Goal: Find specific page/section: Locate a particular part of the current website

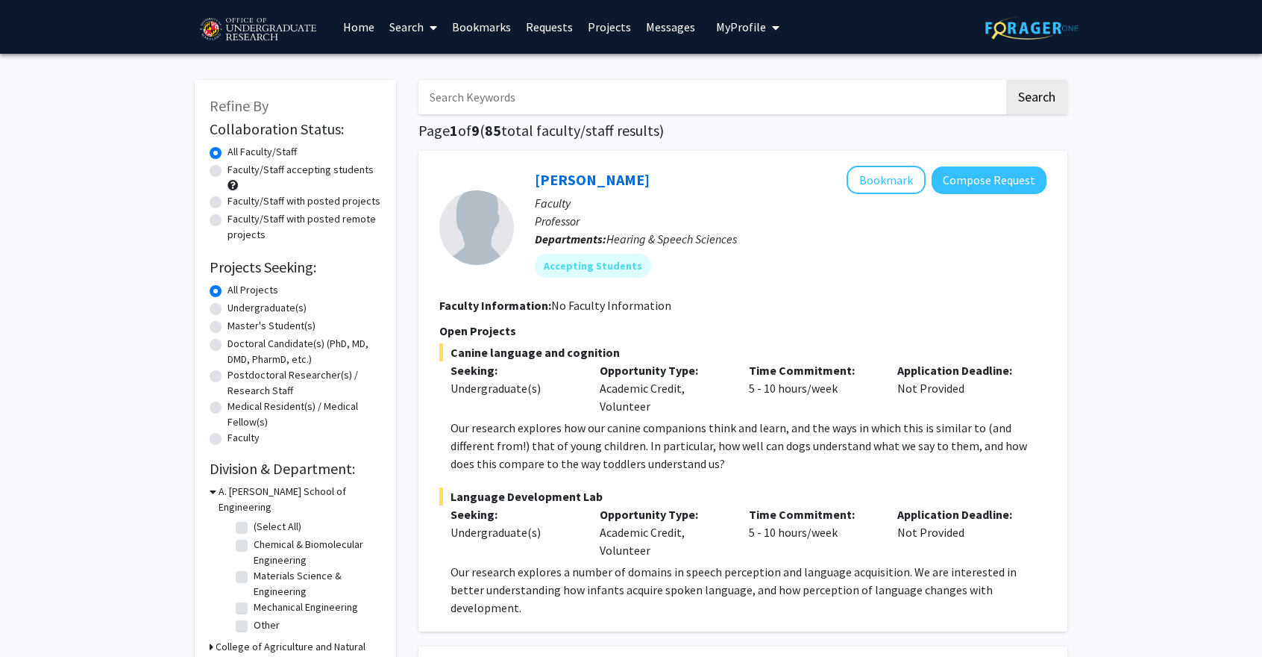
click at [740, 25] on span "My Profile" at bounding box center [741, 26] width 50 height 15
click at [772, 25] on icon "My profile dropdown to access profile and logout" at bounding box center [775, 28] width 7 height 12
click at [431, 28] on icon at bounding box center [433, 28] width 7 height 12
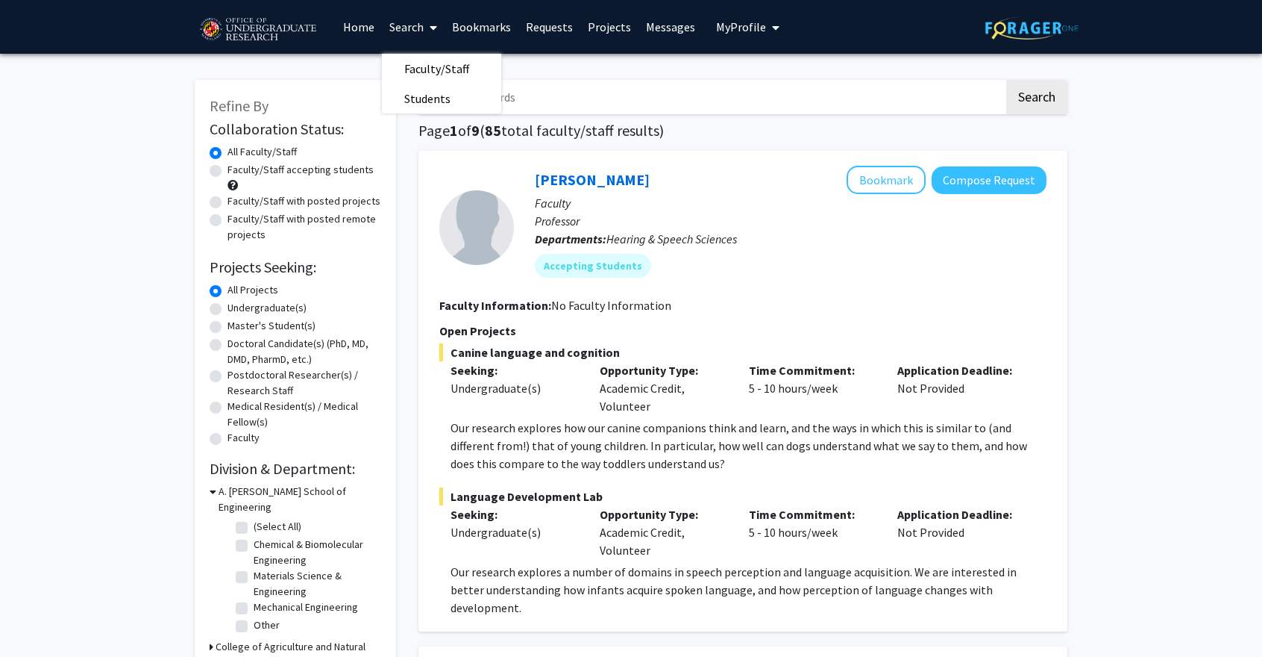
click at [494, 27] on link "Bookmarks" at bounding box center [482, 27] width 74 height 52
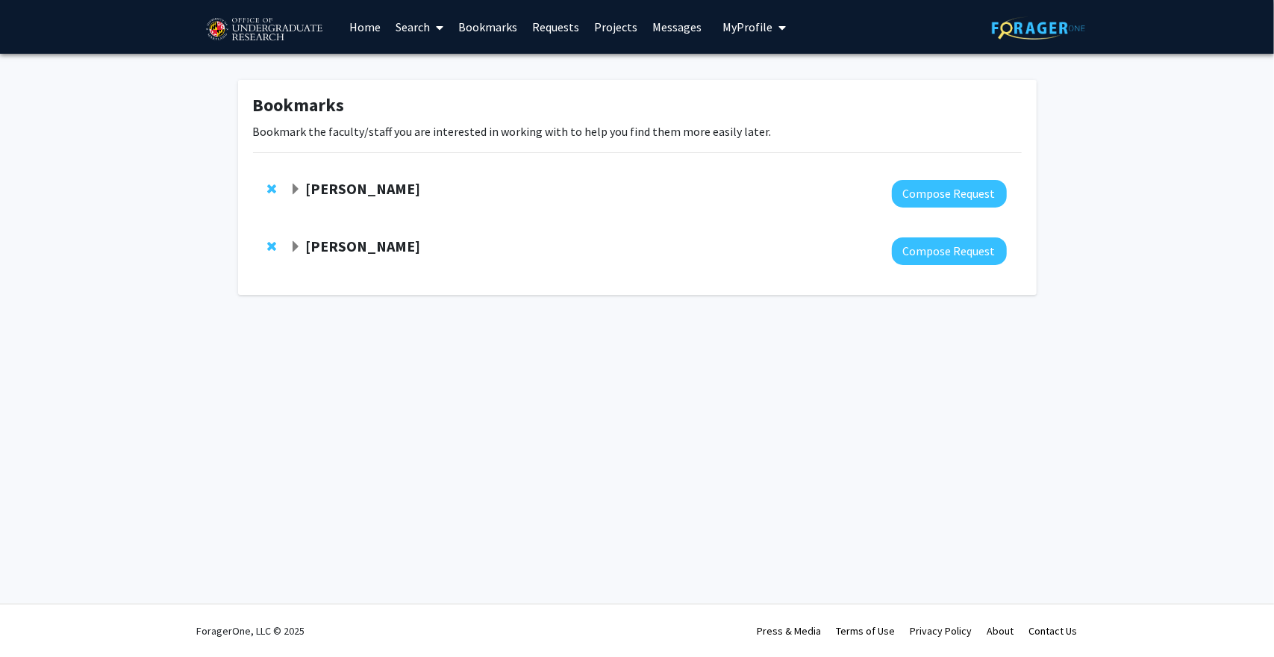
click at [357, 26] on link "Home" at bounding box center [365, 27] width 46 height 52
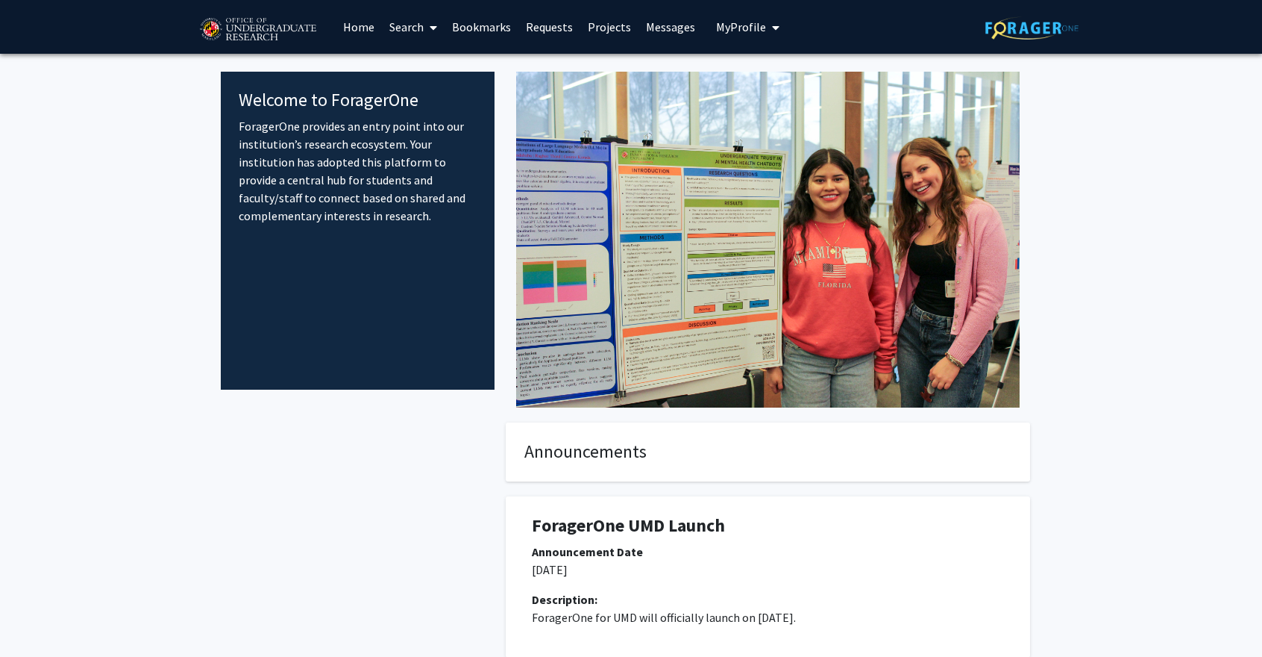
click at [422, 25] on link "Search" at bounding box center [413, 27] width 63 height 52
click at [440, 65] on span "Faculty/Staff" at bounding box center [437, 69] width 110 height 30
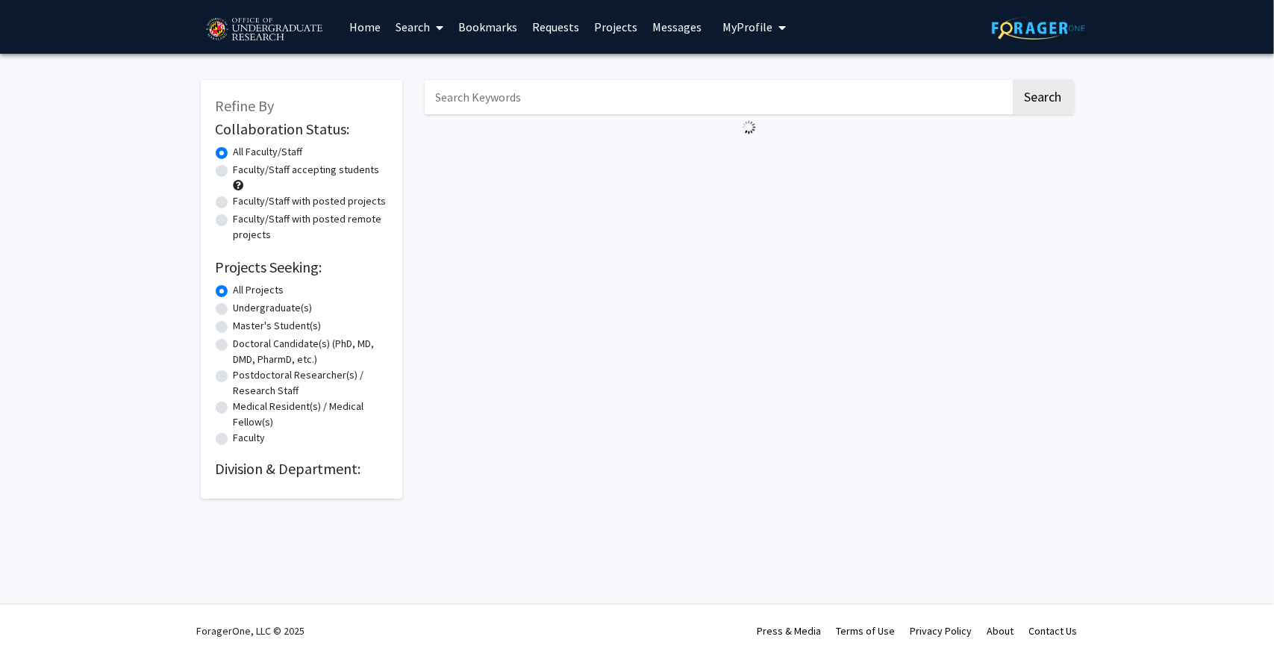
click at [494, 99] on input "Search Keywords" at bounding box center [718, 97] width 586 height 34
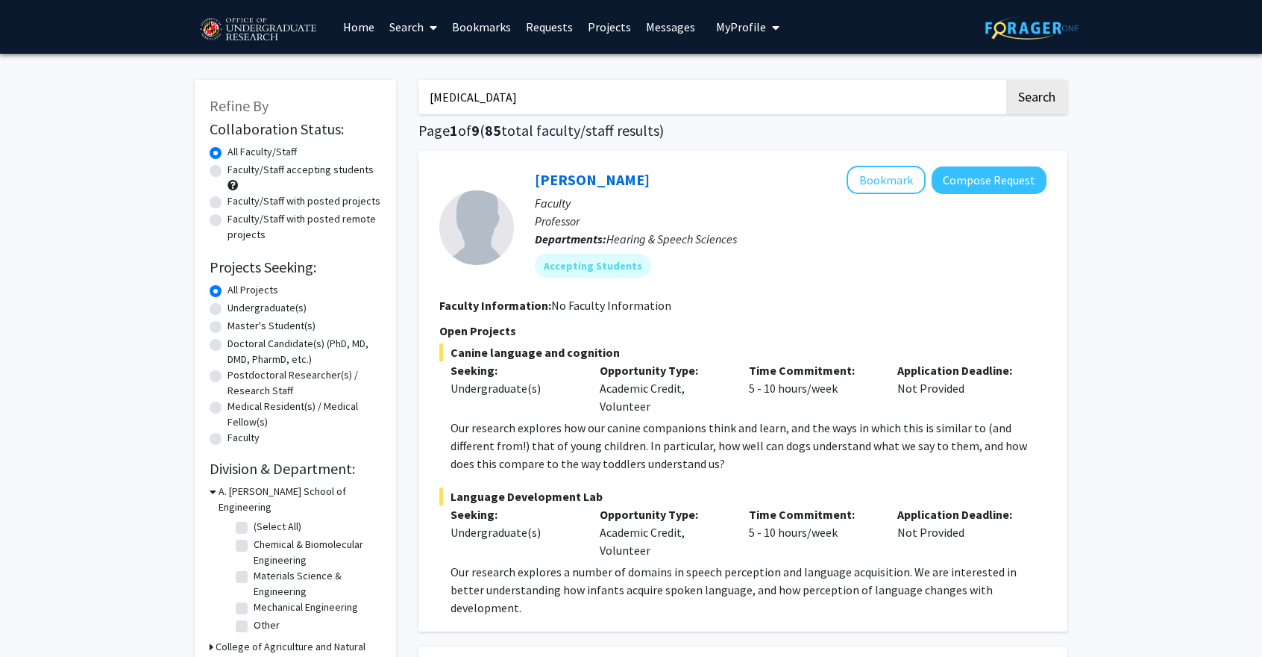
click at [1006, 80] on button "Search" at bounding box center [1036, 97] width 61 height 34
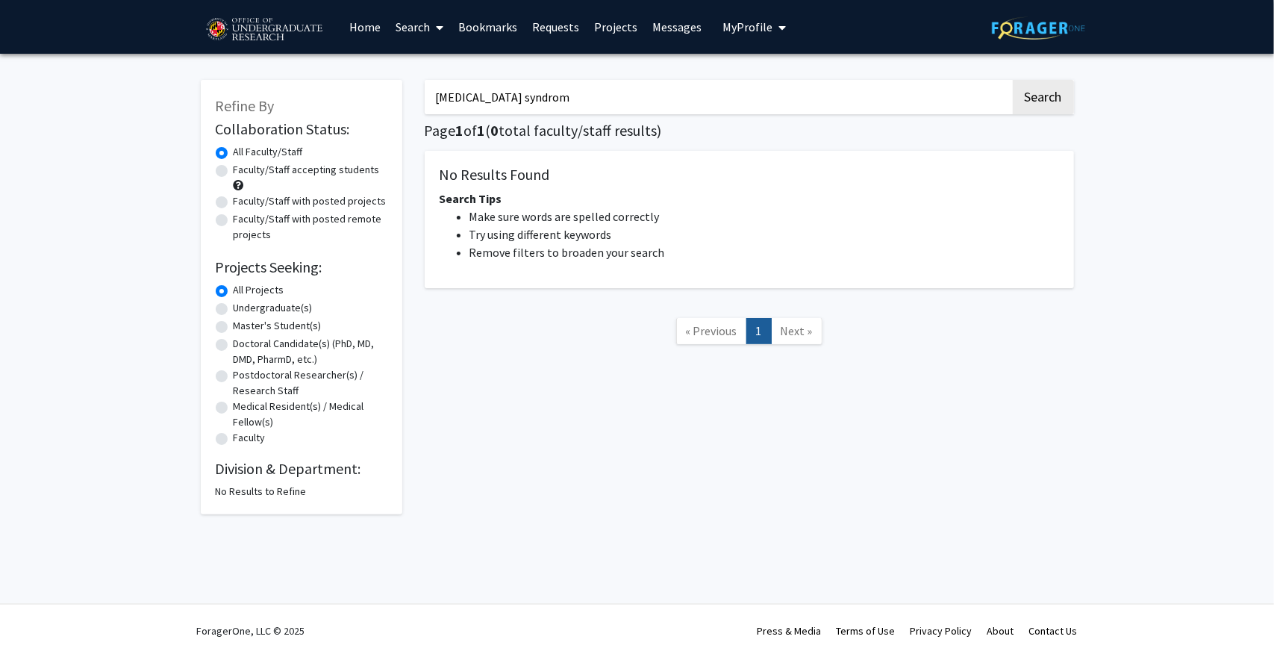
type input "[MEDICAL_DATA] syndrom"
click at [1012, 80] on button "Search" at bounding box center [1042, 97] width 61 height 34
drag, startPoint x: 600, startPoint y: 98, endPoint x: 351, endPoint y: 91, distance: 249.3
click at [351, 91] on div "Refine By Collaboration Status: Collaboration Status All Faculty/Staff Collabor…" at bounding box center [637, 289] width 895 height 449
paste input "Neurogastroenterology"
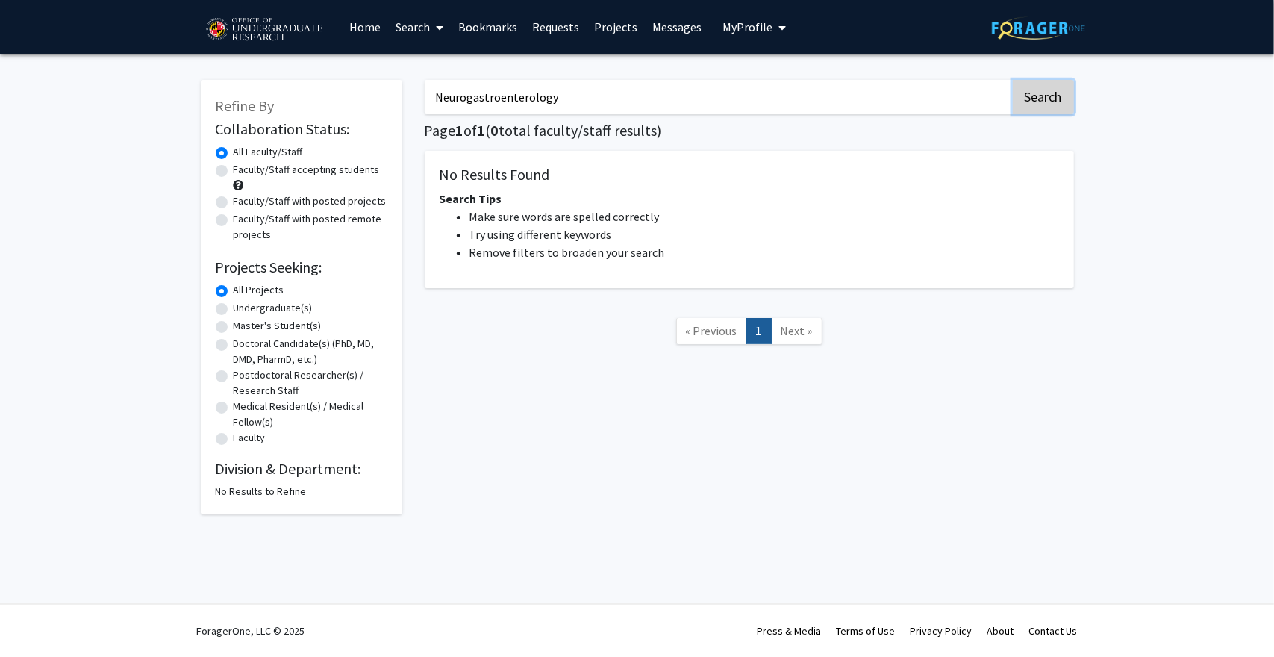
click at [1045, 93] on button "Search" at bounding box center [1042, 97] width 61 height 34
click at [530, 101] on input "Neurogastroenterology" at bounding box center [718, 97] width 586 height 34
paste input "[MEDICAL_DATA]"
type input "[MEDICAL_DATA]"
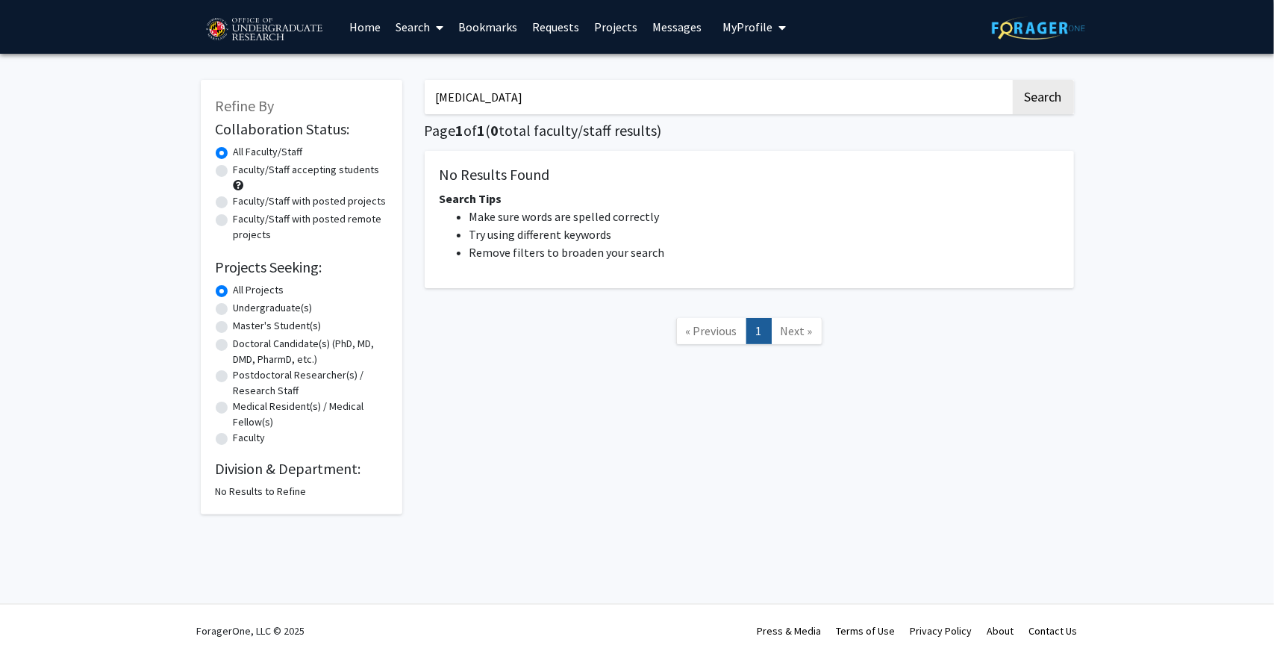
click at [1012, 80] on button "Search" at bounding box center [1042, 97] width 61 height 34
click at [504, 29] on link "Bookmarks" at bounding box center [488, 27] width 74 height 52
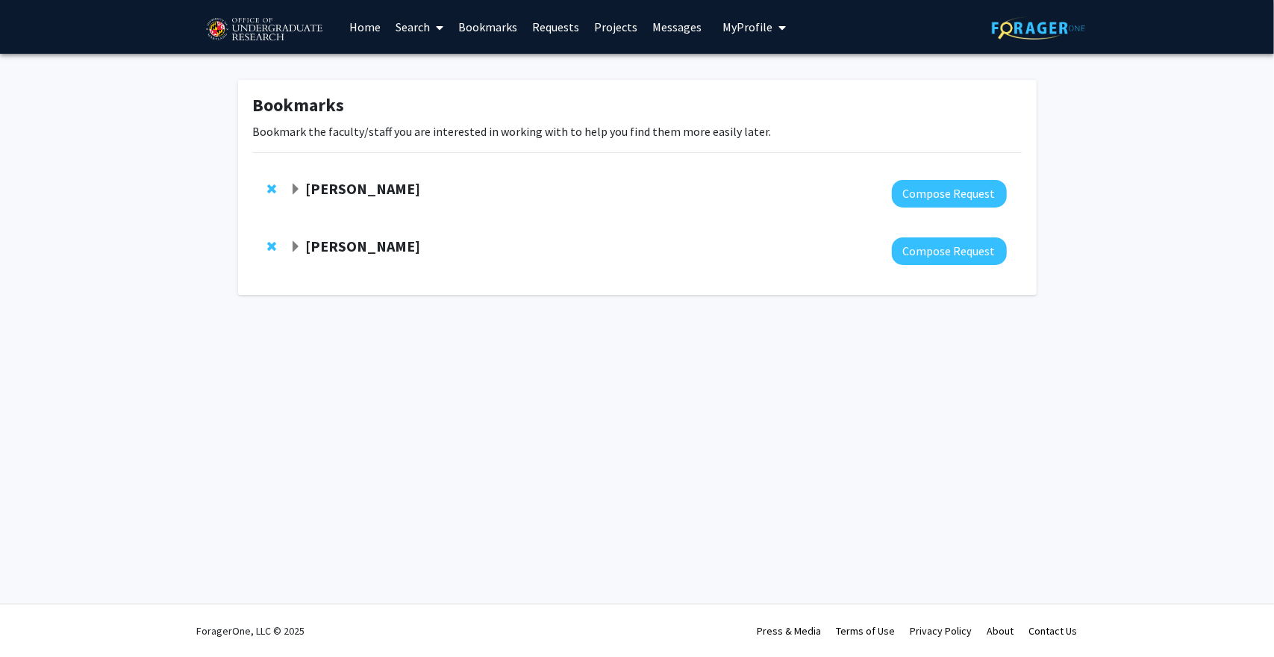
click at [392, 189] on strong "[PERSON_NAME]" at bounding box center [362, 188] width 115 height 19
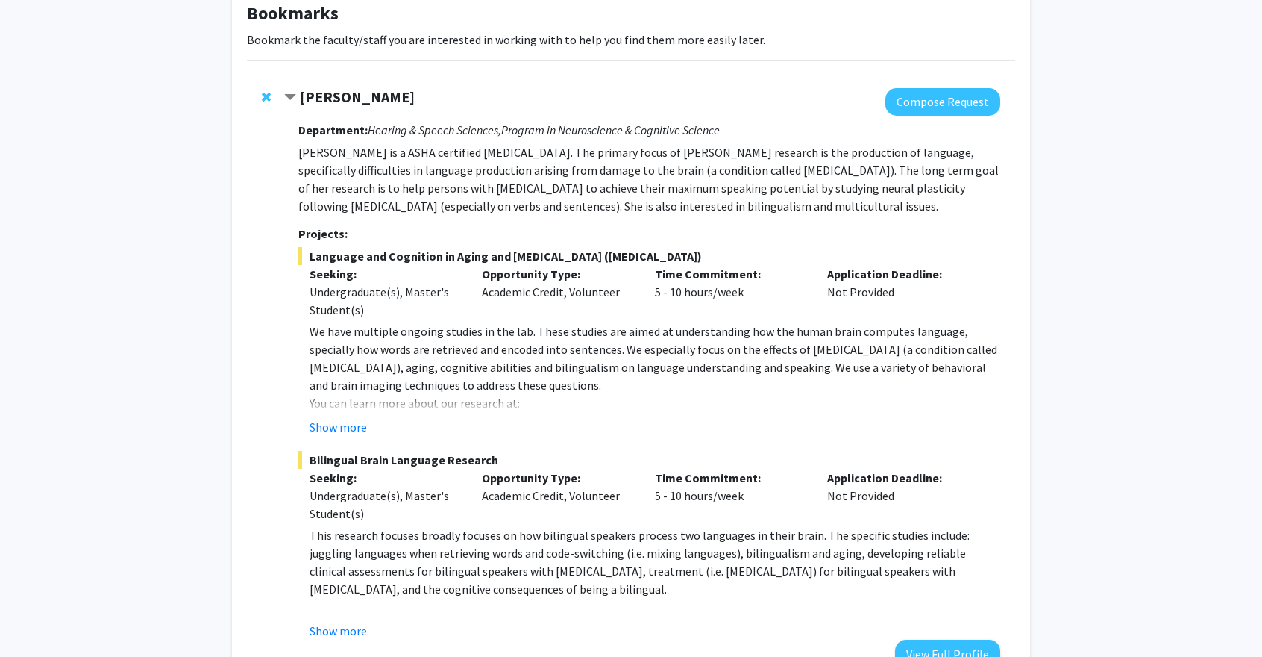
scroll to position [93, 0]
click at [383, 96] on strong "[PERSON_NAME]" at bounding box center [357, 96] width 115 height 19
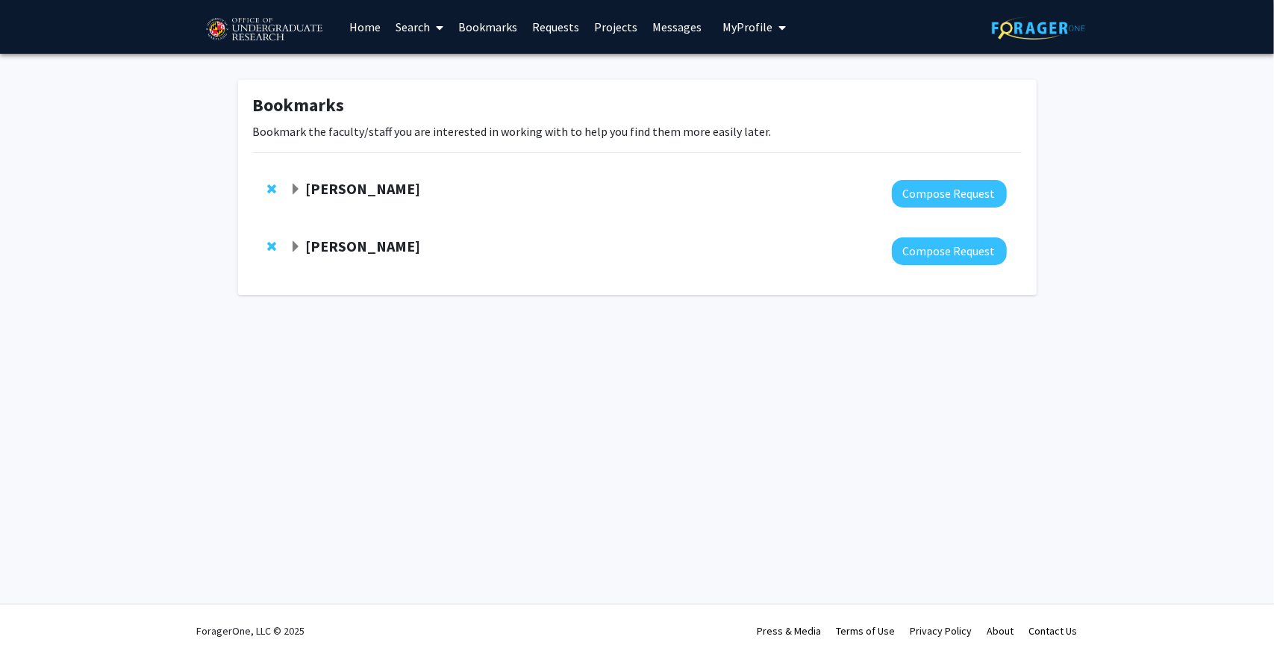
click at [344, 245] on strong "[PERSON_NAME]" at bounding box center [362, 246] width 115 height 19
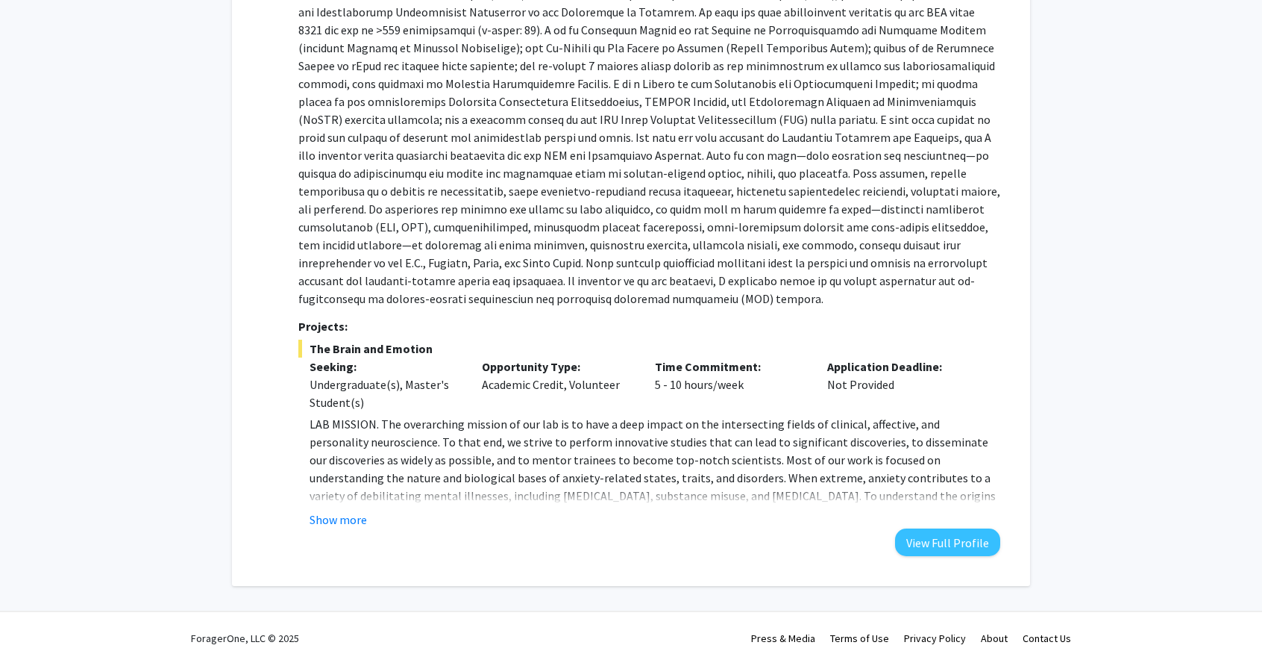
scroll to position [333, 0]
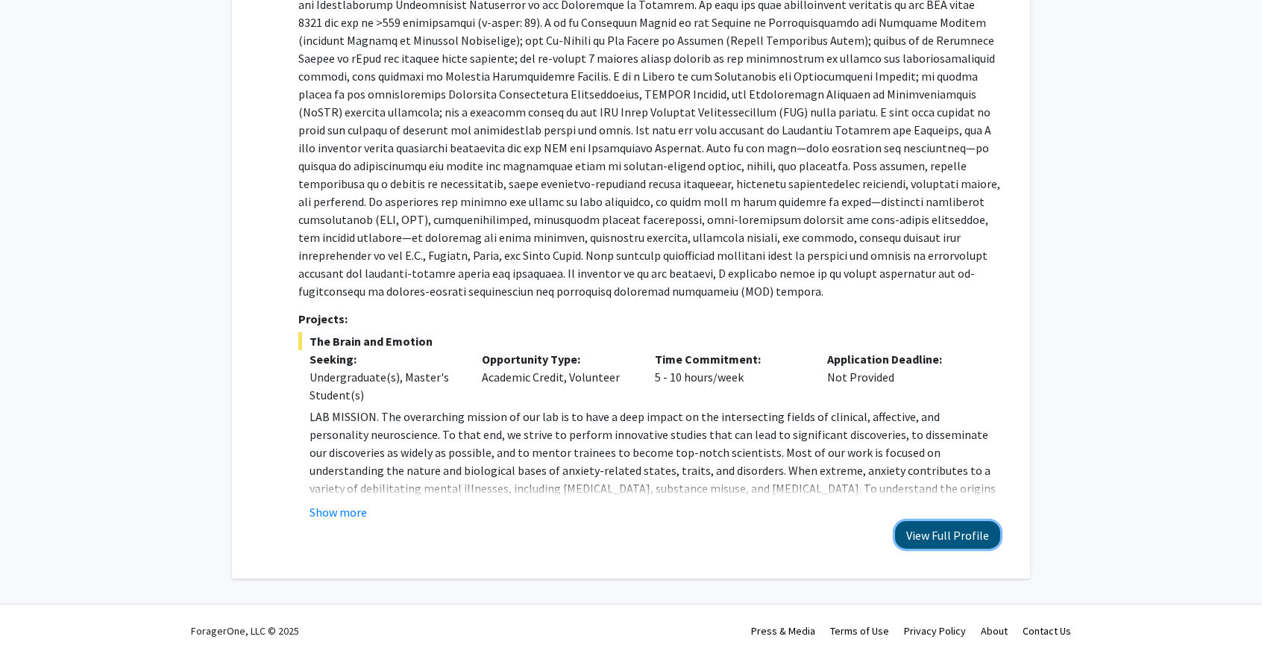
click at [945, 530] on button "View Full Profile" at bounding box center [947, 535] width 105 height 28
click at [344, 518] on button "Show more" at bounding box center [338, 512] width 57 height 18
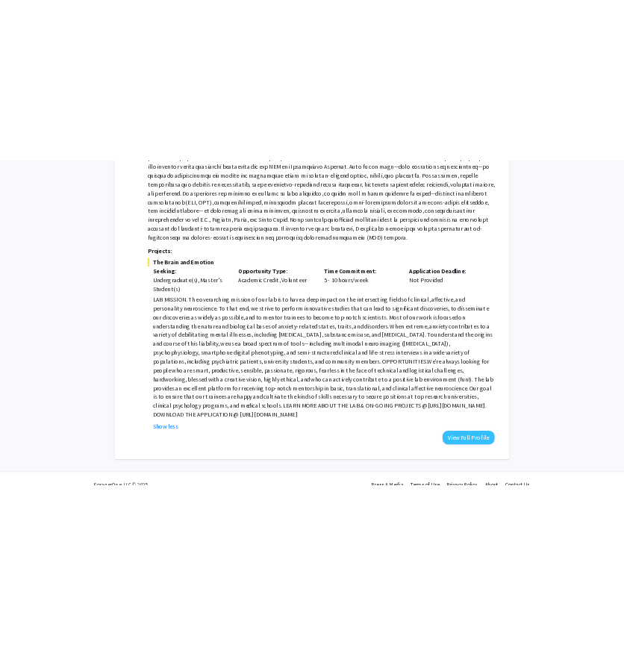
scroll to position [476, 0]
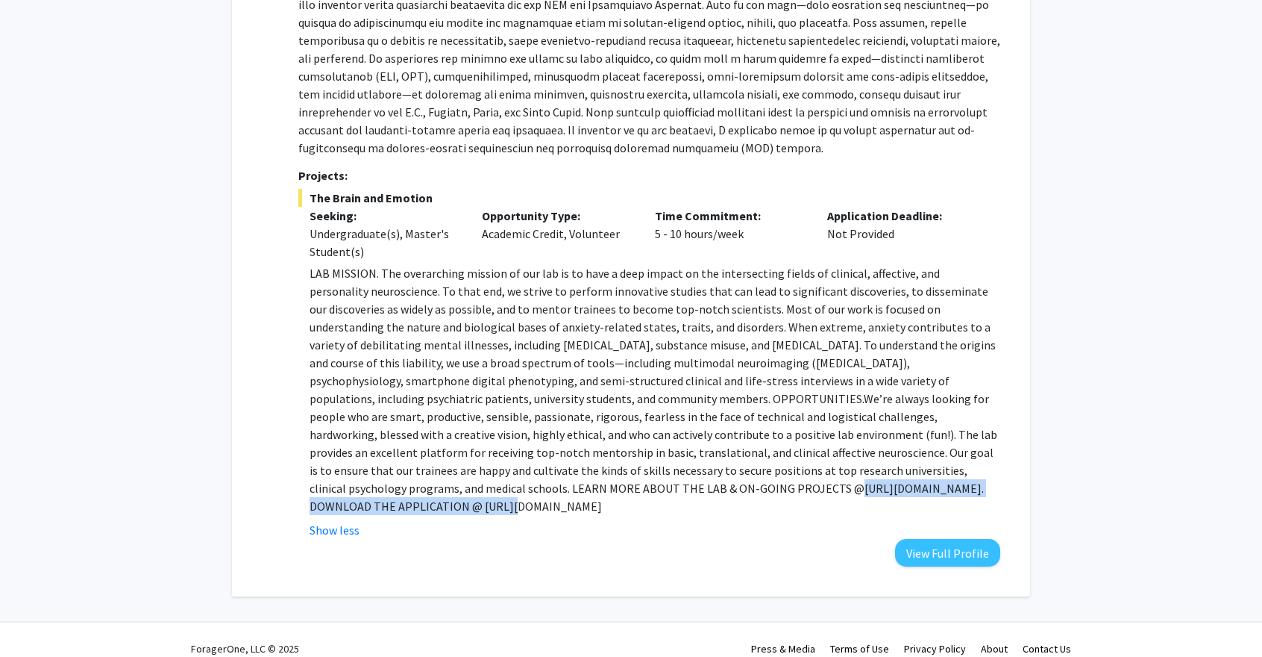
drag, startPoint x: 378, startPoint y: 486, endPoint x: 676, endPoint y: 489, distance: 298.5
click at [676, 489] on p "LAB MISSION. The overarching mission of our lab is to have a deep impact on the…" at bounding box center [655, 389] width 691 height 251
drag, startPoint x: 671, startPoint y: 484, endPoint x: 992, endPoint y: 484, distance: 320.8
click at [992, 484] on p "LAB MISSION. The overarching mission of our lab is to have a deep impact on the…" at bounding box center [655, 389] width 691 height 251
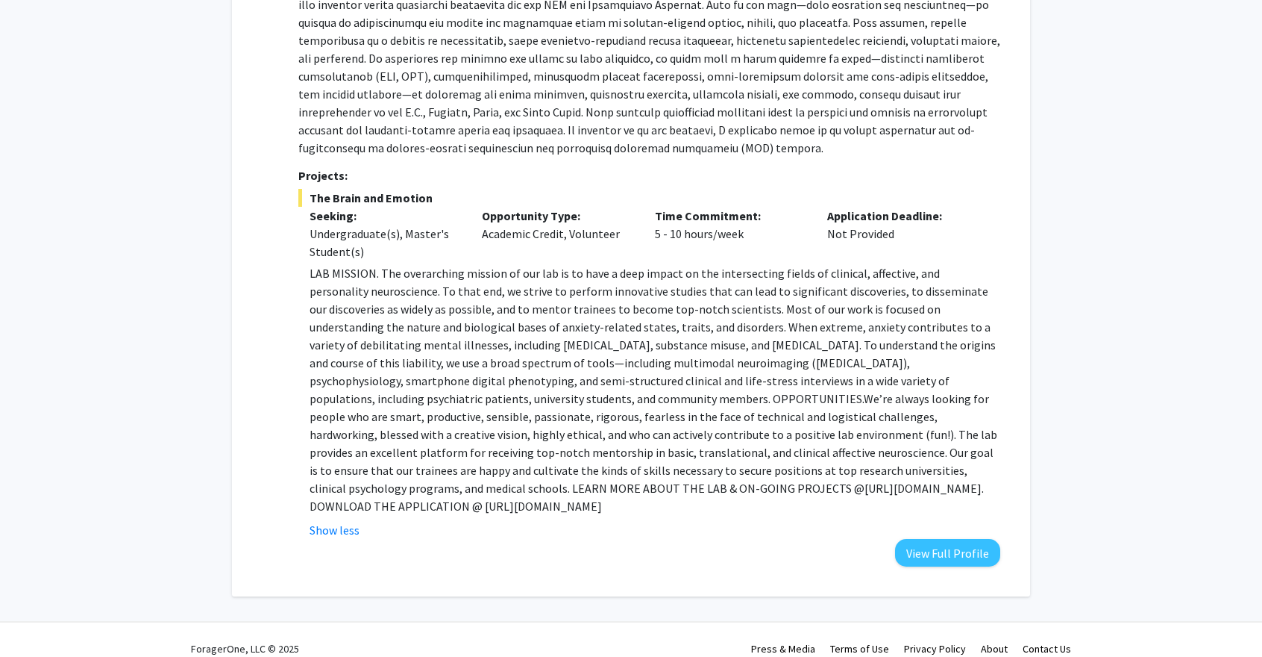
copy p "[URL][DOMAIN_NAME]"
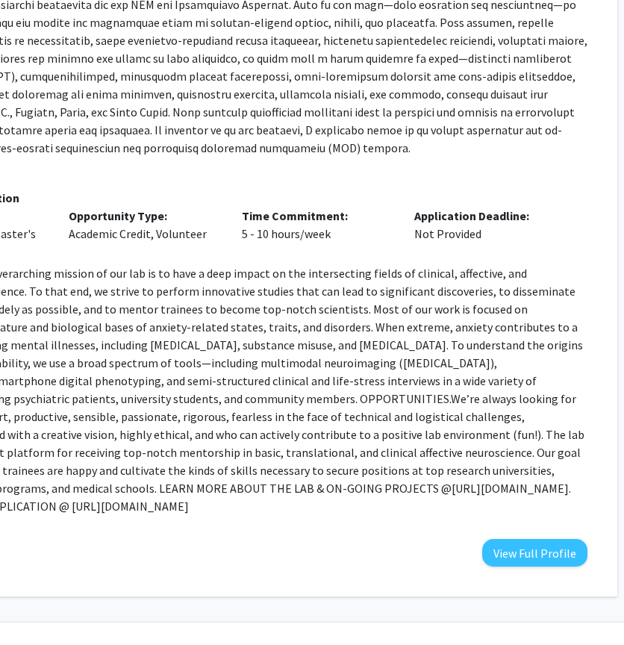
scroll to position [476, 231]
click at [245, 251] on div "Time Commitment: 5 - 10 hours/week" at bounding box center [316, 234] width 173 height 54
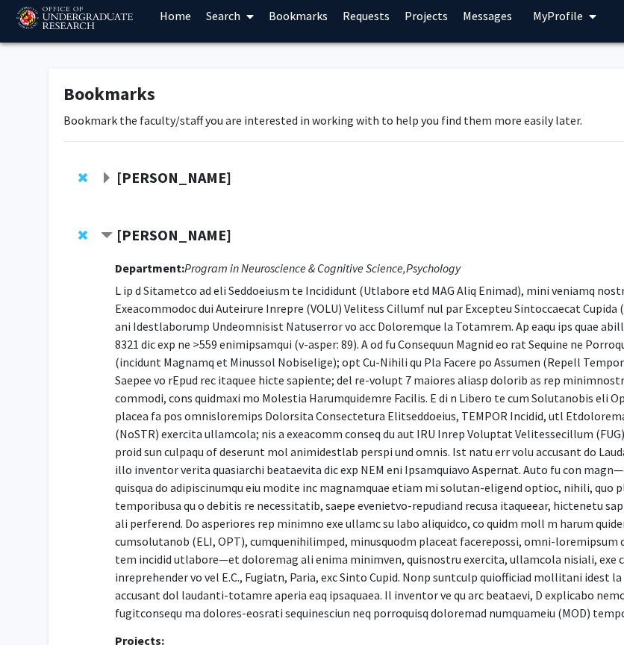
scroll to position [0, 0]
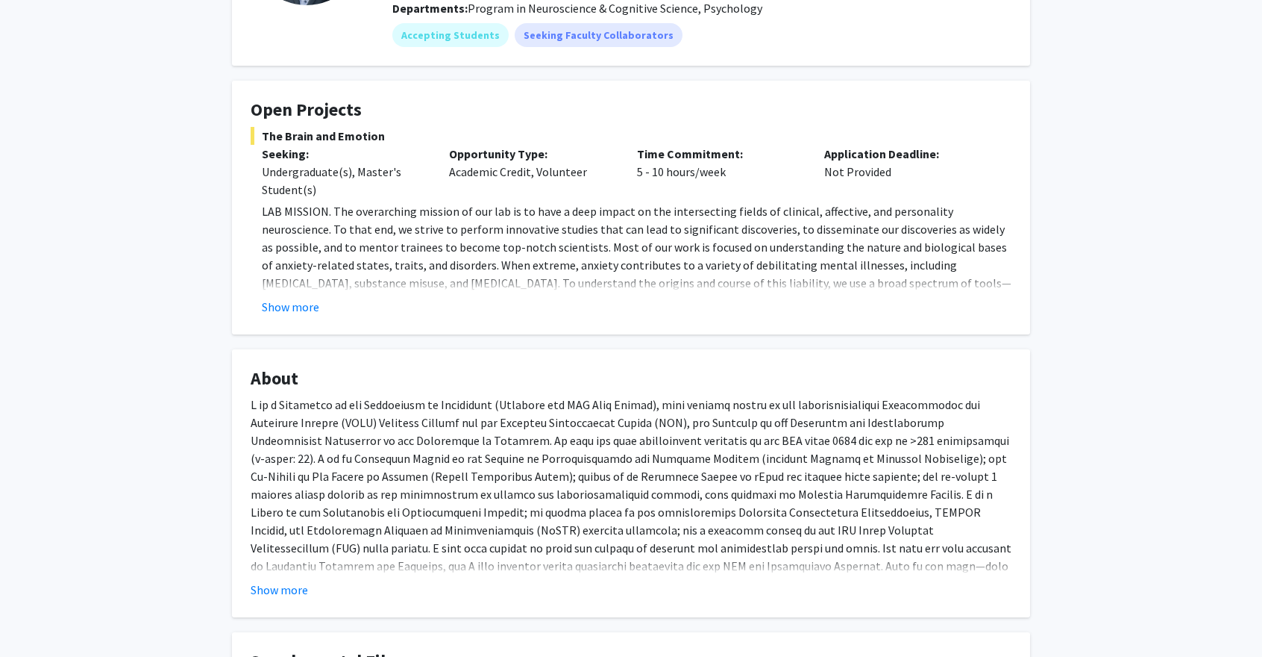
scroll to position [190, 0]
click at [301, 308] on button "Show more" at bounding box center [290, 307] width 57 height 18
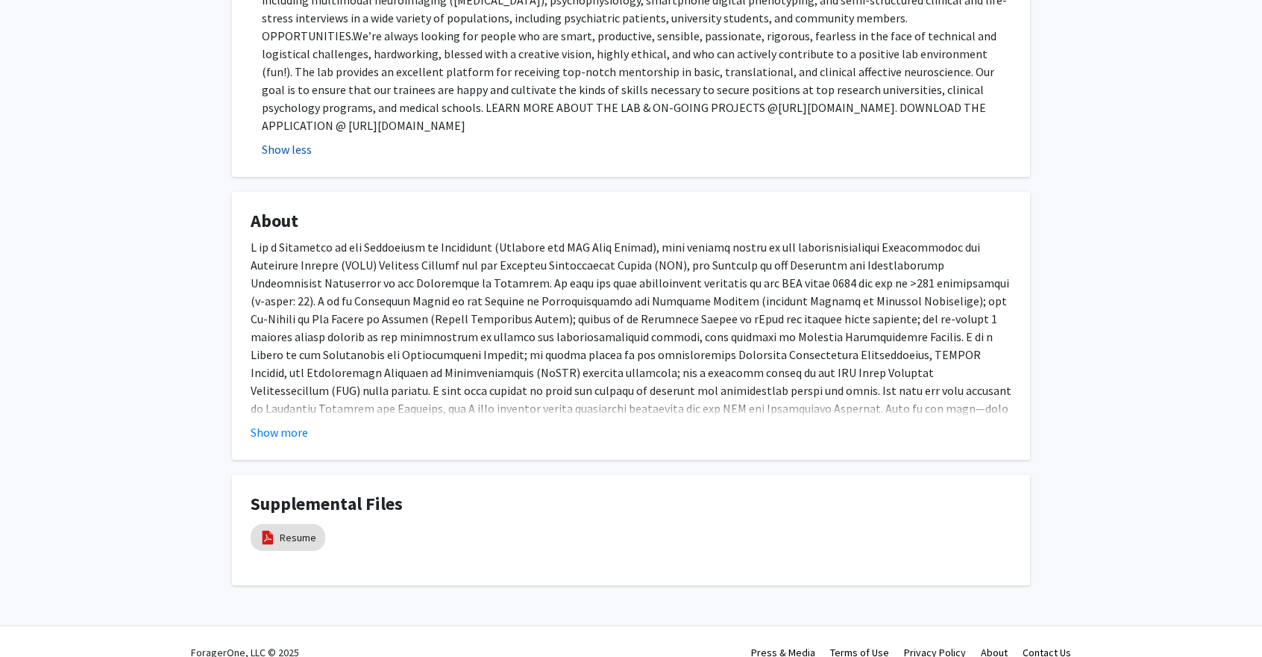
scroll to position [495, 0]
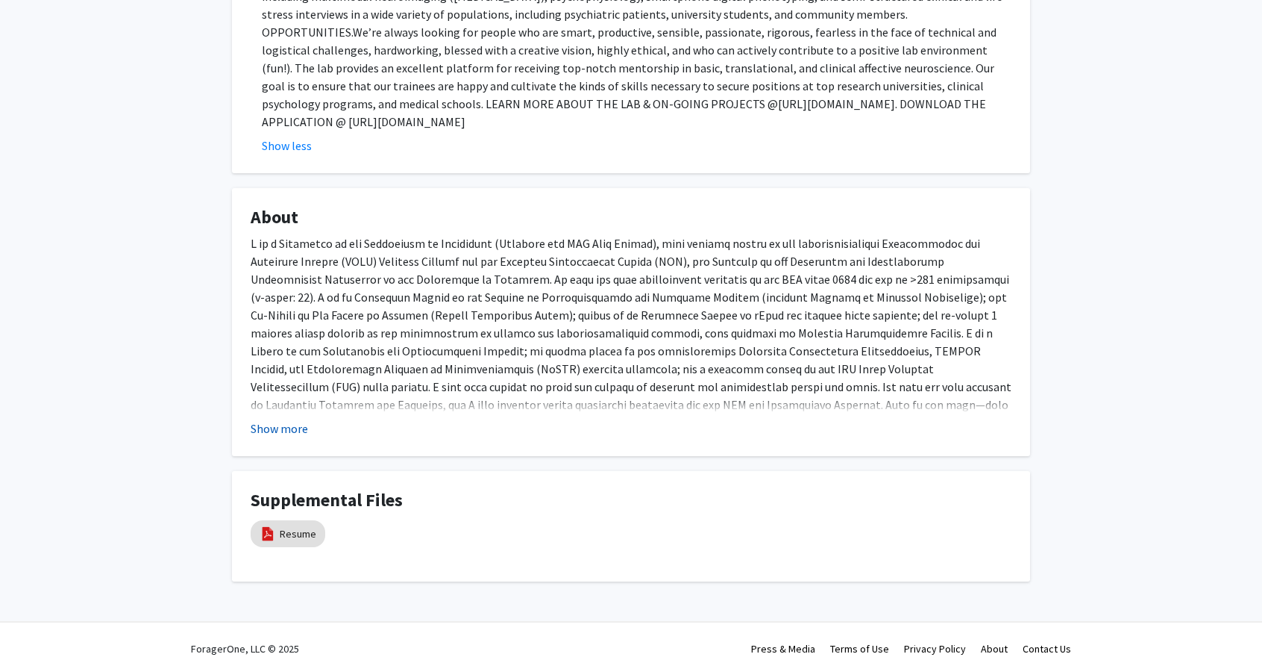
click at [276, 419] on button "Show more" at bounding box center [279, 428] width 57 height 18
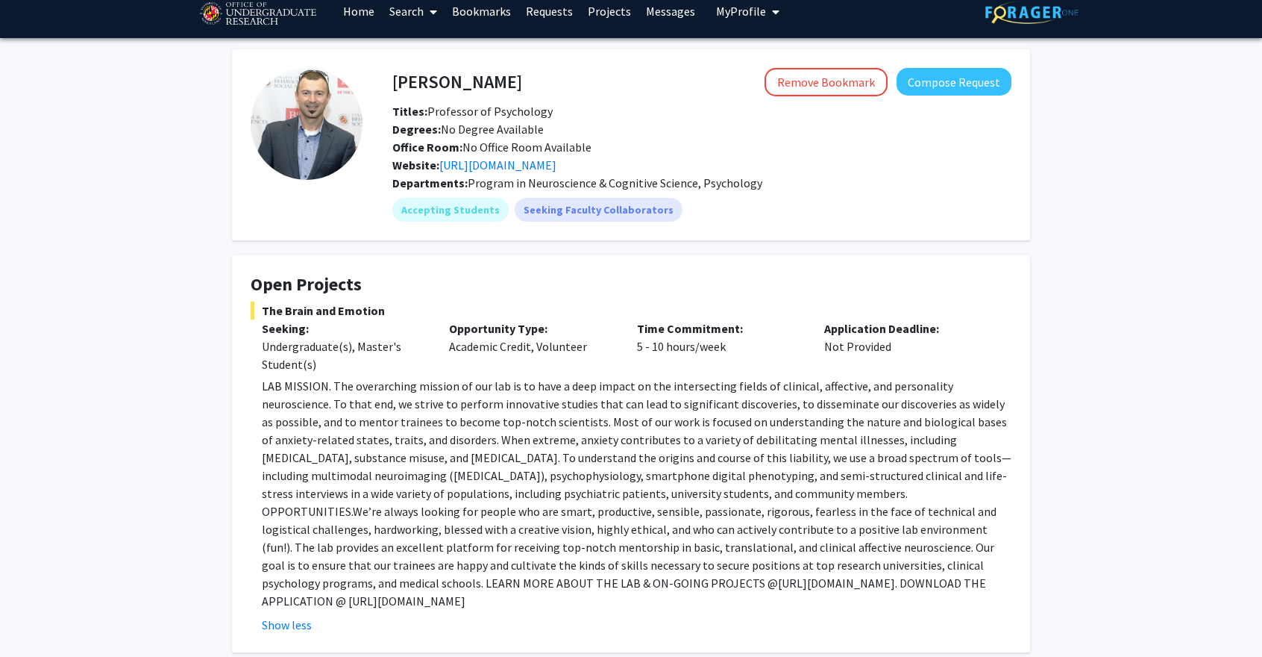
scroll to position [0, 0]
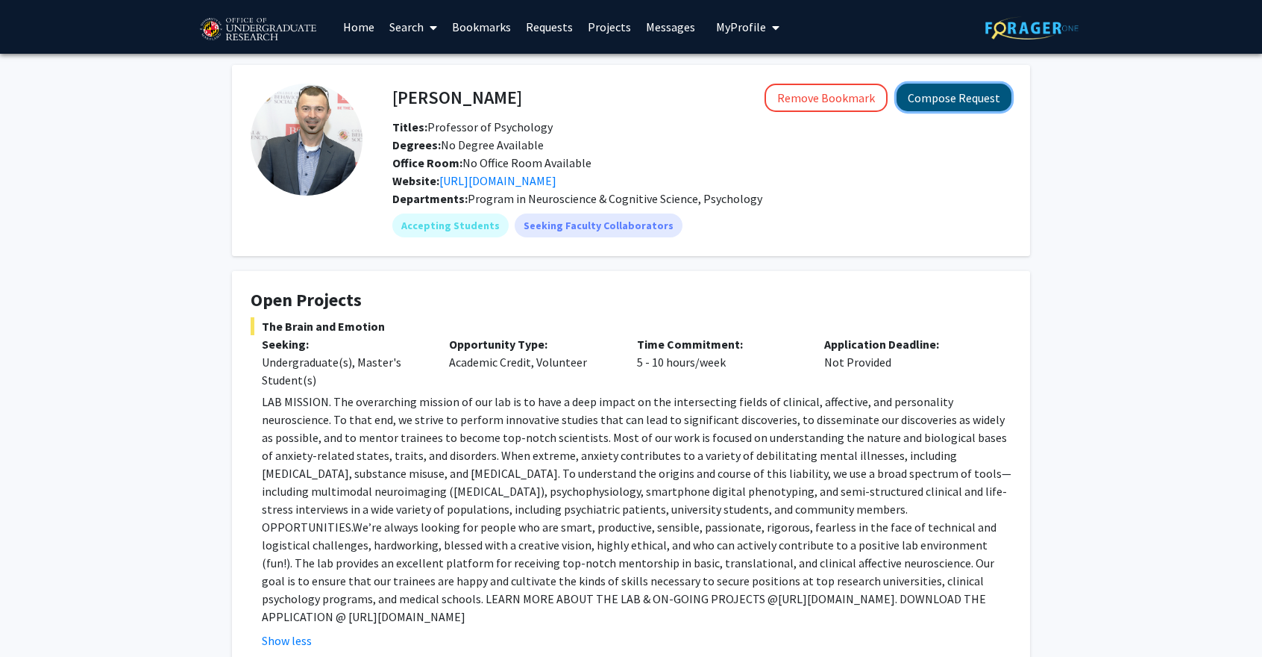
click at [945, 96] on button "Compose Request" at bounding box center [954, 98] width 115 height 28
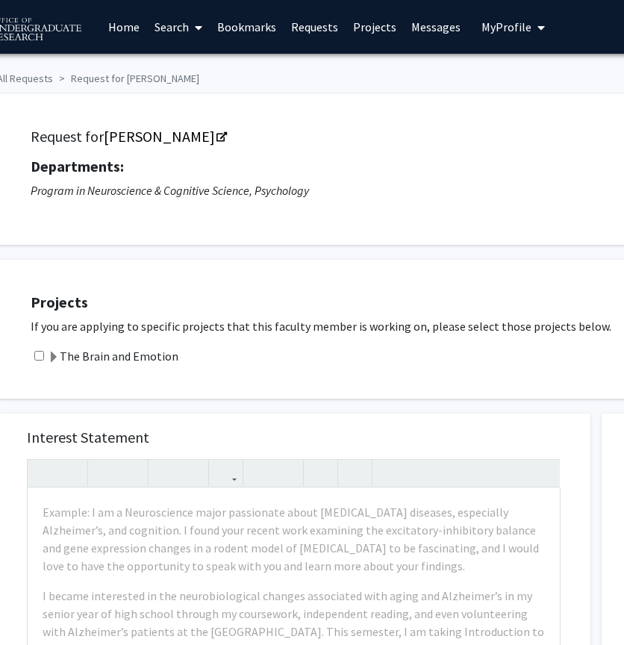
scroll to position [0, 53]
click at [124, 359] on label "The Brain and Emotion" at bounding box center [111, 356] width 131 height 18
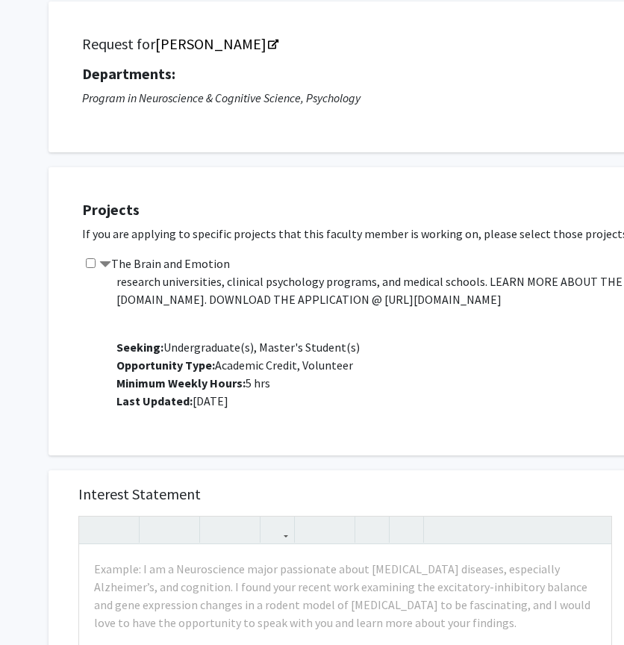
scroll to position [0, 0]
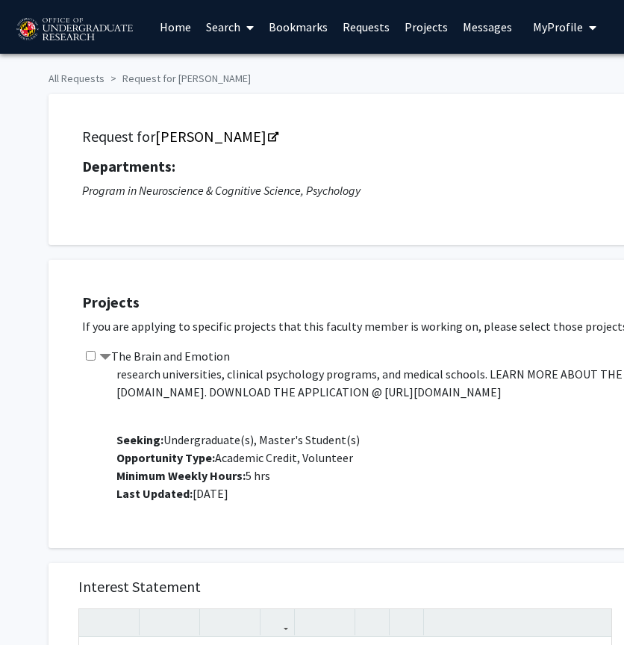
click at [228, 498] on span "Last Updated: Jan 23, 2025" at bounding box center [172, 493] width 112 height 15
click at [378, 511] on div "Project Description: LAB MISSION. The overarching mission of our lab is to have…" at bounding box center [473, 439] width 739 height 149
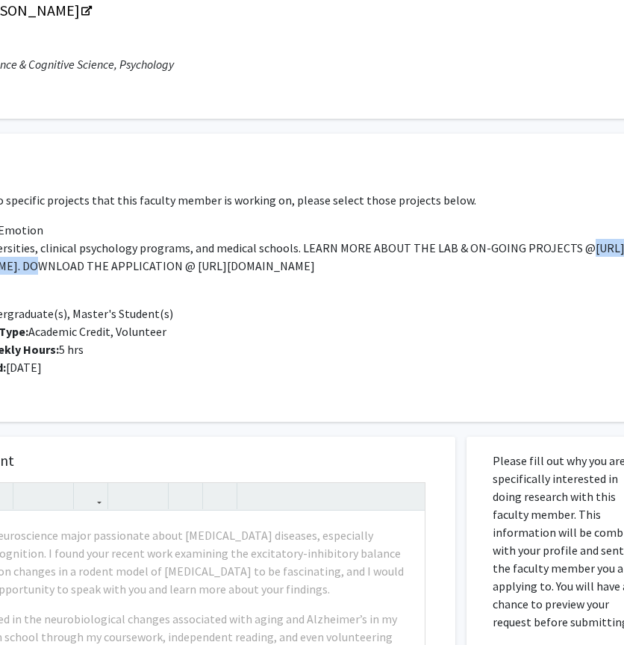
scroll to position [204, 0]
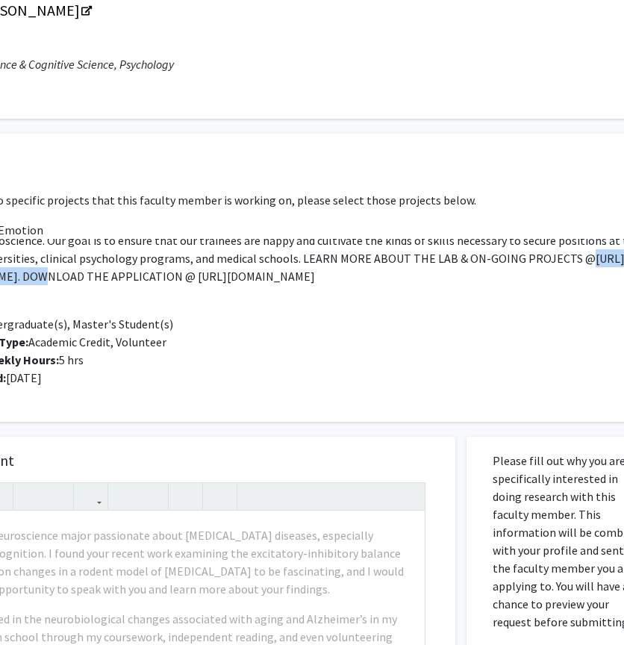
drag, startPoint x: 372, startPoint y: 246, endPoint x: 495, endPoint y: 262, distance: 124.1
click at [495, 262] on p "LAB MISSION. The overarching mission of our lab is to have a deep impact on the…" at bounding box center [293, 168] width 727 height 233
copy p "https://shackmanlab.org"
